Goal: Information Seeking & Learning: Learn about a topic

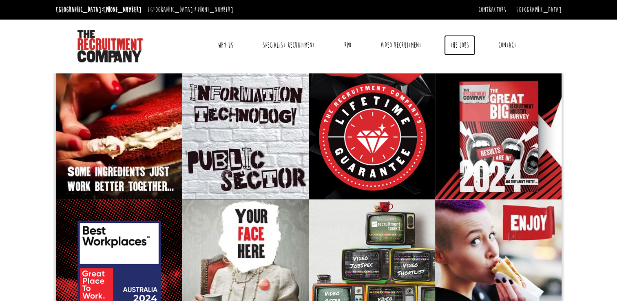
click at [454, 45] on link "The Jobs" at bounding box center [459, 45] width 31 height 20
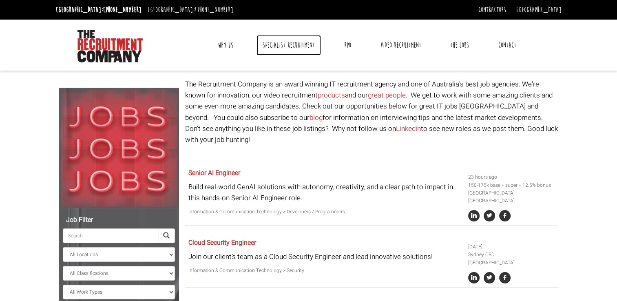
click at [302, 45] on link "Specialist Recruitment" at bounding box center [288, 45] width 64 height 20
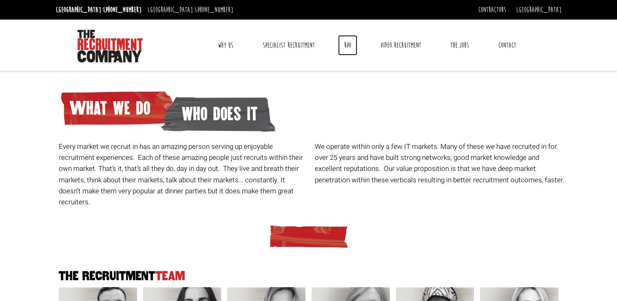
click at [344, 50] on link "RPO" at bounding box center [347, 45] width 19 height 20
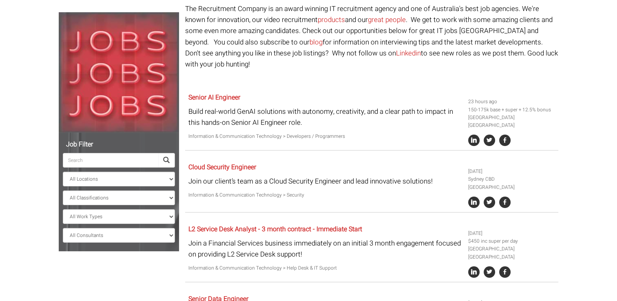
scroll to position [78, 0]
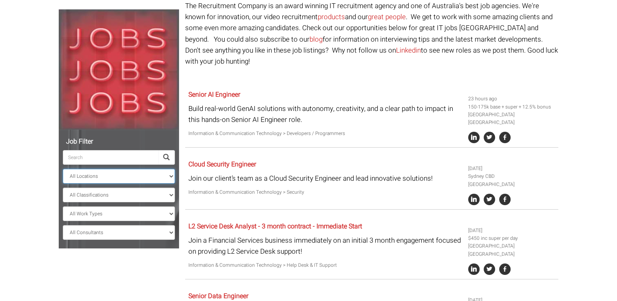
click at [152, 176] on select "All Locations Sydney Melbourne Ireland Sydney CBD Parramatta Circular Quay Nort…" at bounding box center [119, 176] width 112 height 15
click at [63, 169] on select "All Locations Sydney Melbourne Ireland Sydney CBD Parramatta Circular Quay Nort…" at bounding box center [119, 176] width 112 height 15
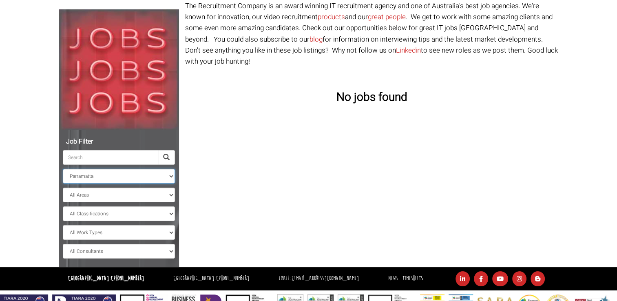
click at [117, 178] on select "All Locations Sydney Melbourne Ireland Sydney CBD Parramatta Circular Quay Nort…" at bounding box center [119, 176] width 112 height 15
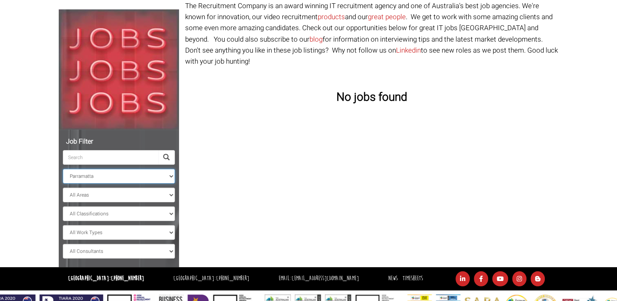
select select "[GEOGRAPHIC_DATA]"
click at [63, 169] on select "All Locations Sydney Melbourne Ireland Sydney CBD Parramatta Circular Quay Nort…" at bounding box center [119, 176] width 112 height 15
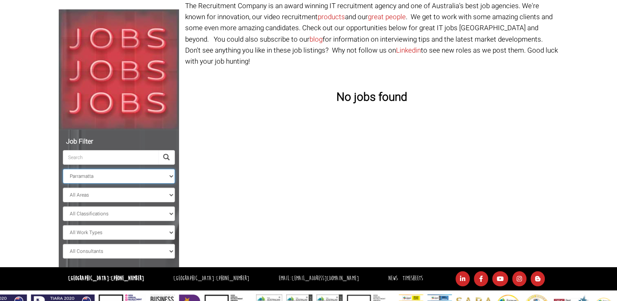
click at [136, 182] on select "All Locations Sydney Melbourne Ireland Sydney CBD Parramatta Circular Quay Nort…" at bounding box center [119, 176] width 112 height 15
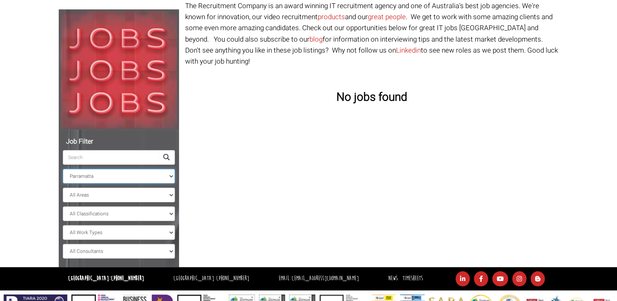
select select
click at [63, 169] on select "All Locations Sydney Melbourne Ireland Sydney CBD Parramatta Circular Quay Nort…" at bounding box center [119, 176] width 112 height 15
